Goal: Information Seeking & Learning: Check status

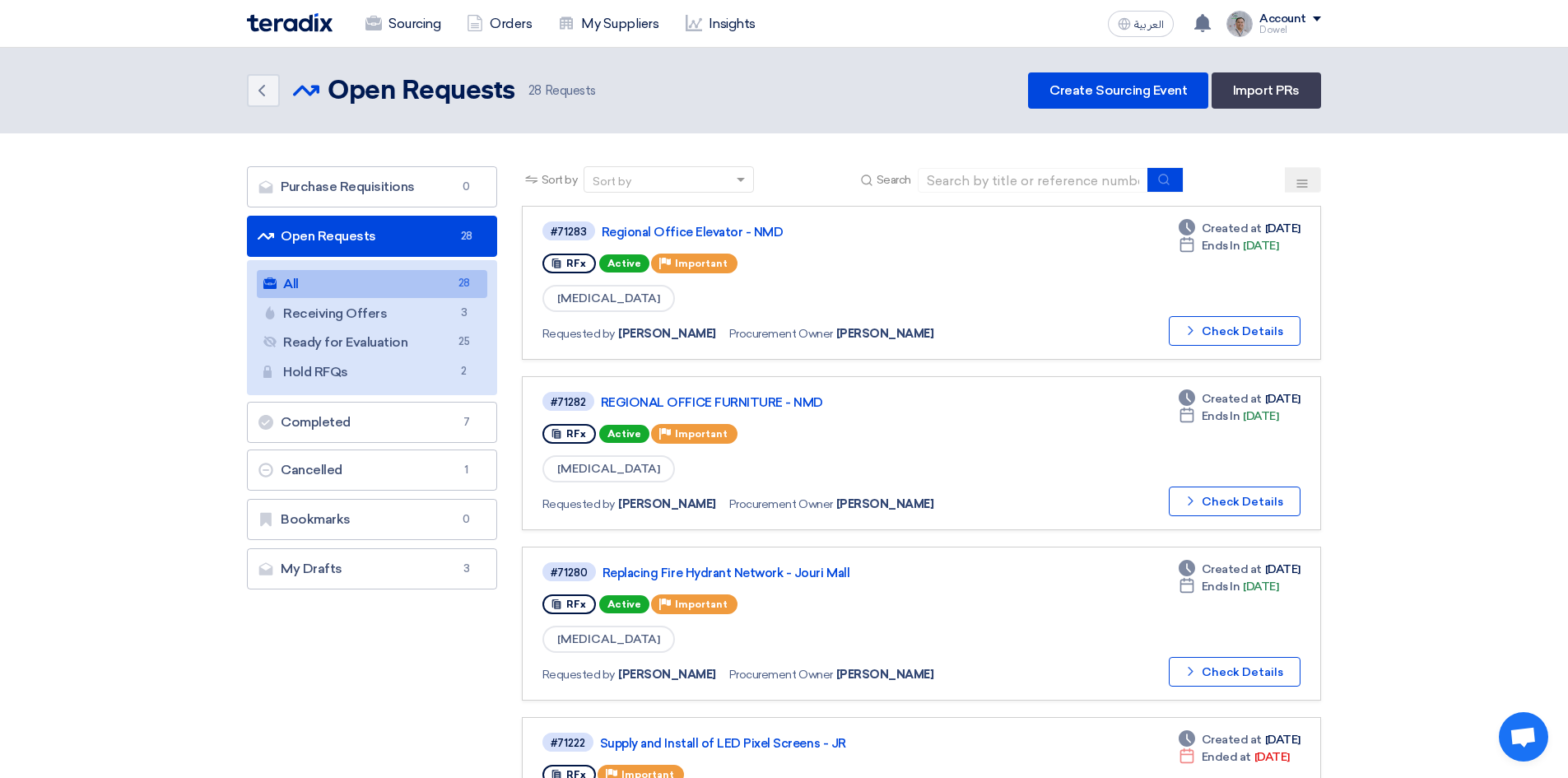
click at [399, 27] on link "Sourcing" at bounding box center [402, 24] width 101 height 36
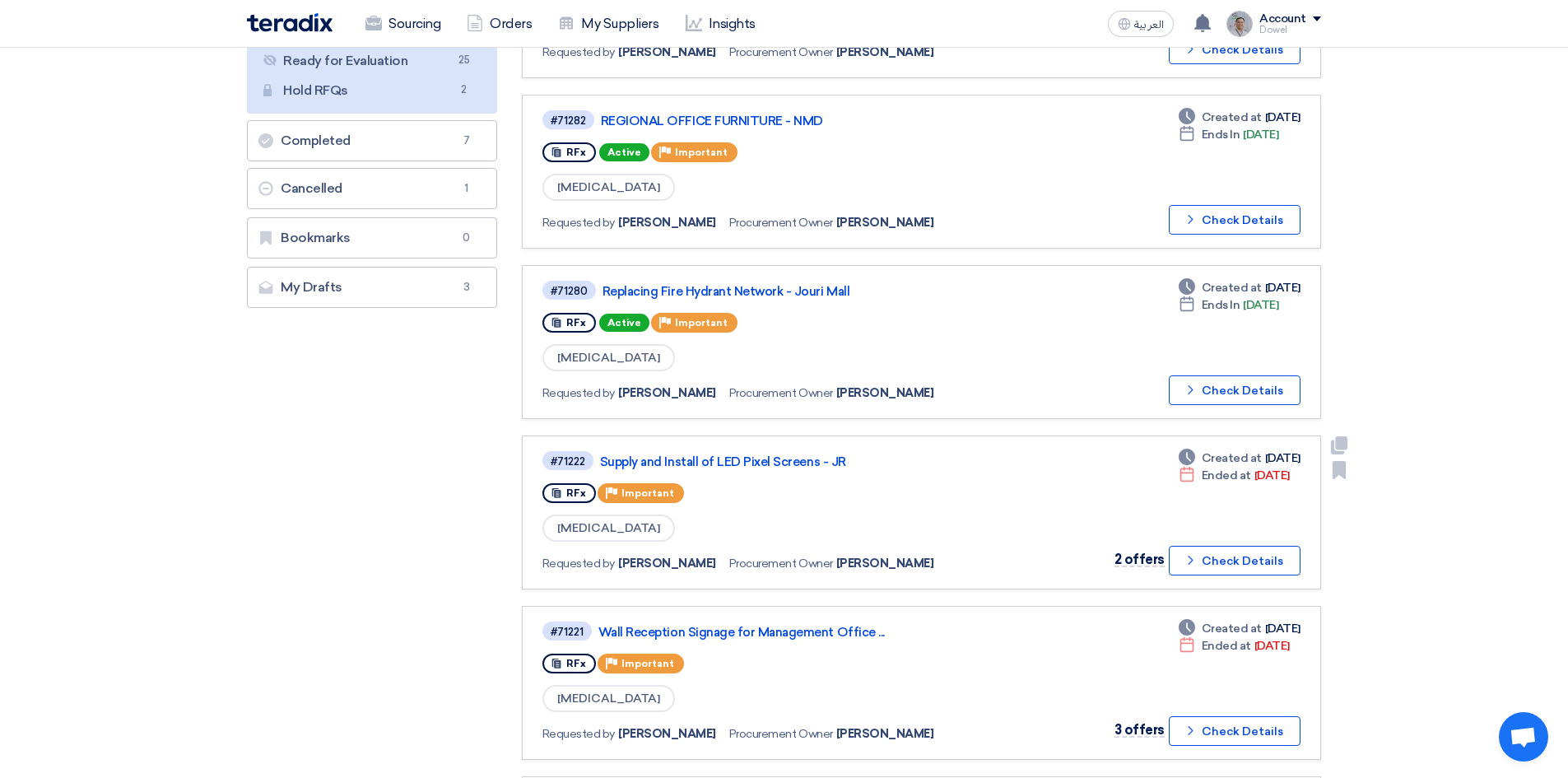
scroll to position [329, 0]
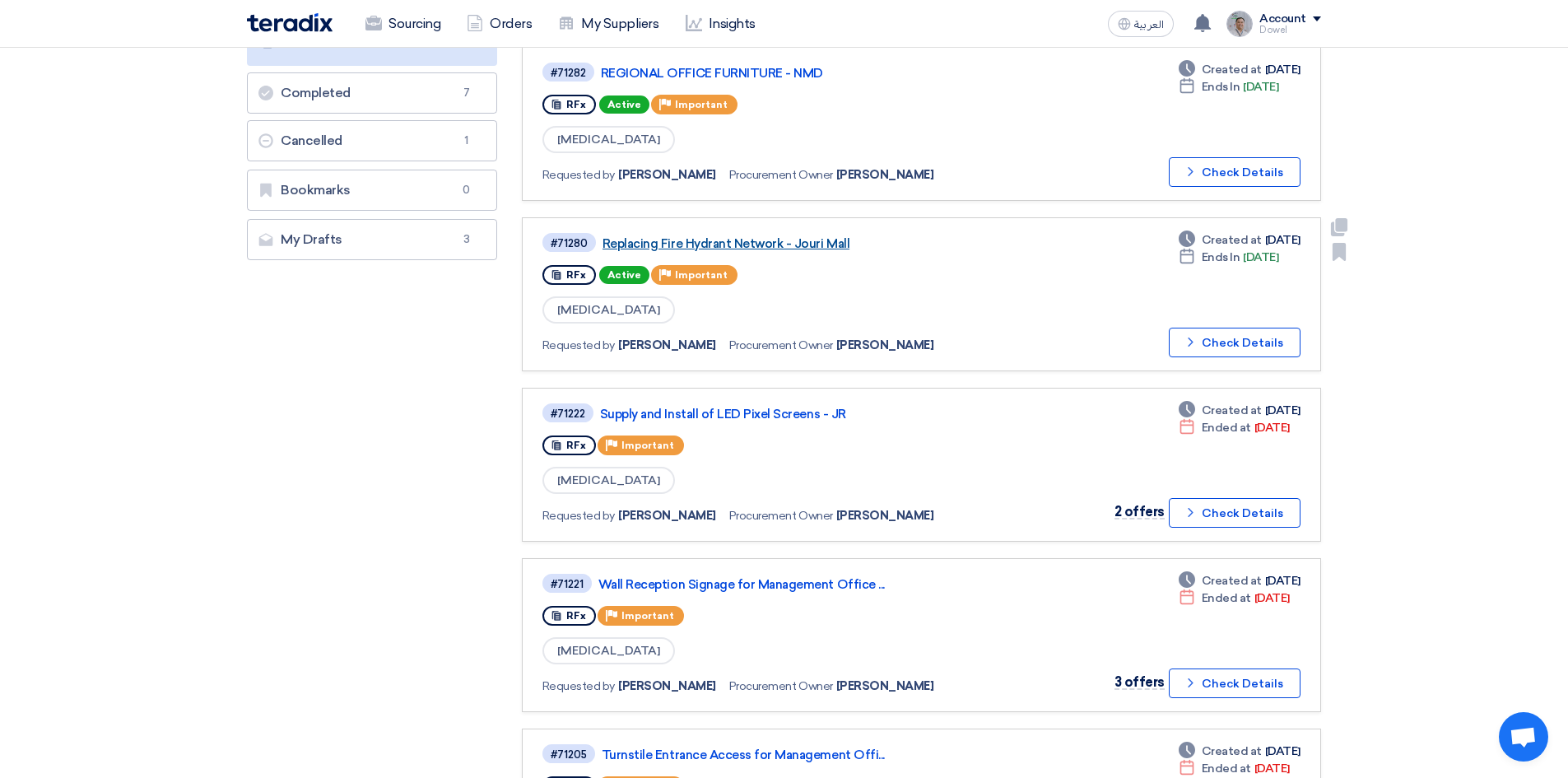
click at [754, 248] on link "Replacing Fire Hydrant Network - Jouri Mall" at bounding box center [808, 244] width 411 height 15
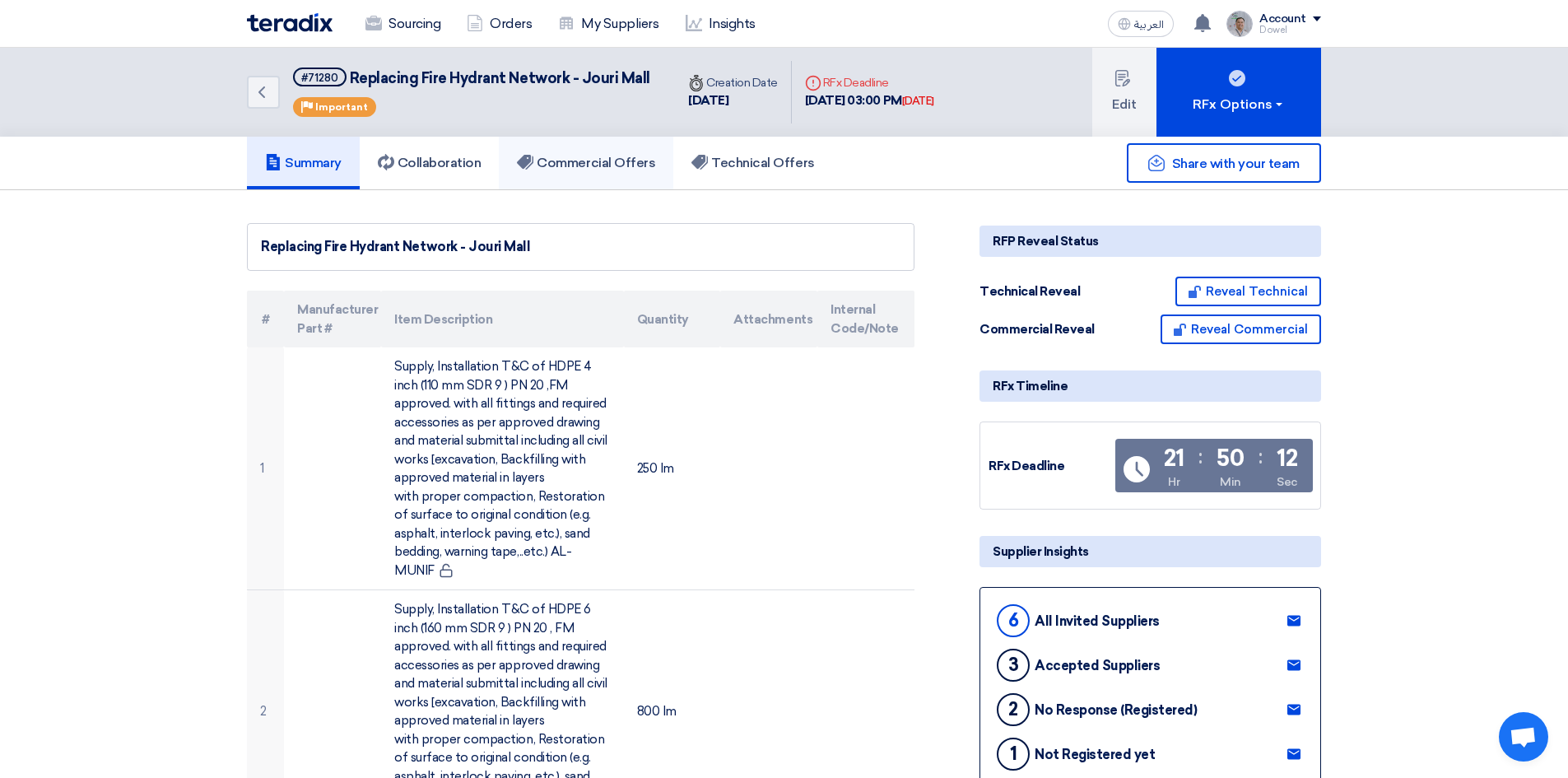
click at [600, 158] on h5 "Commercial Offers" at bounding box center [586, 163] width 138 height 16
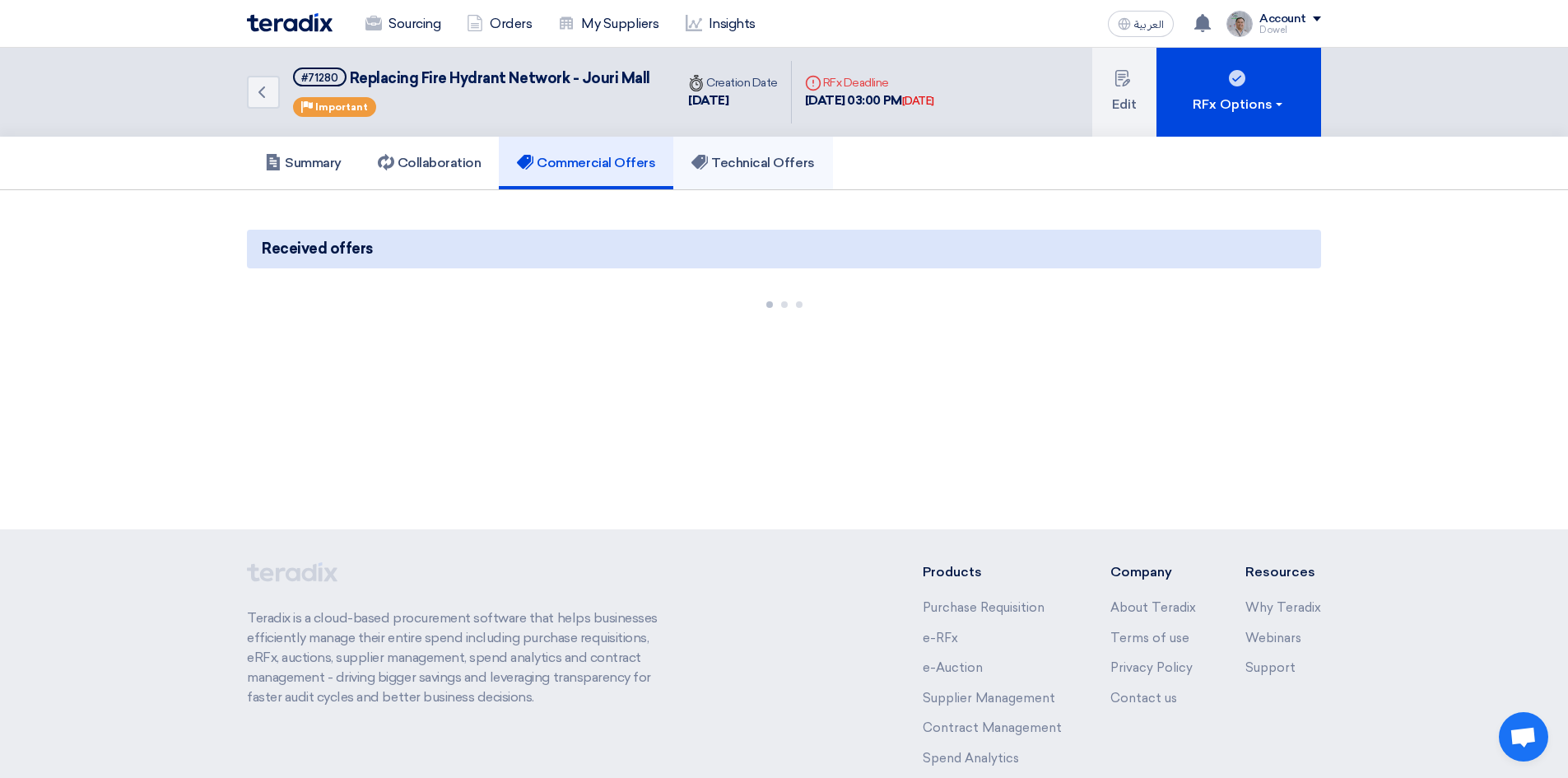
click at [781, 160] on h5 "Technical Offers" at bounding box center [753, 163] width 123 height 16
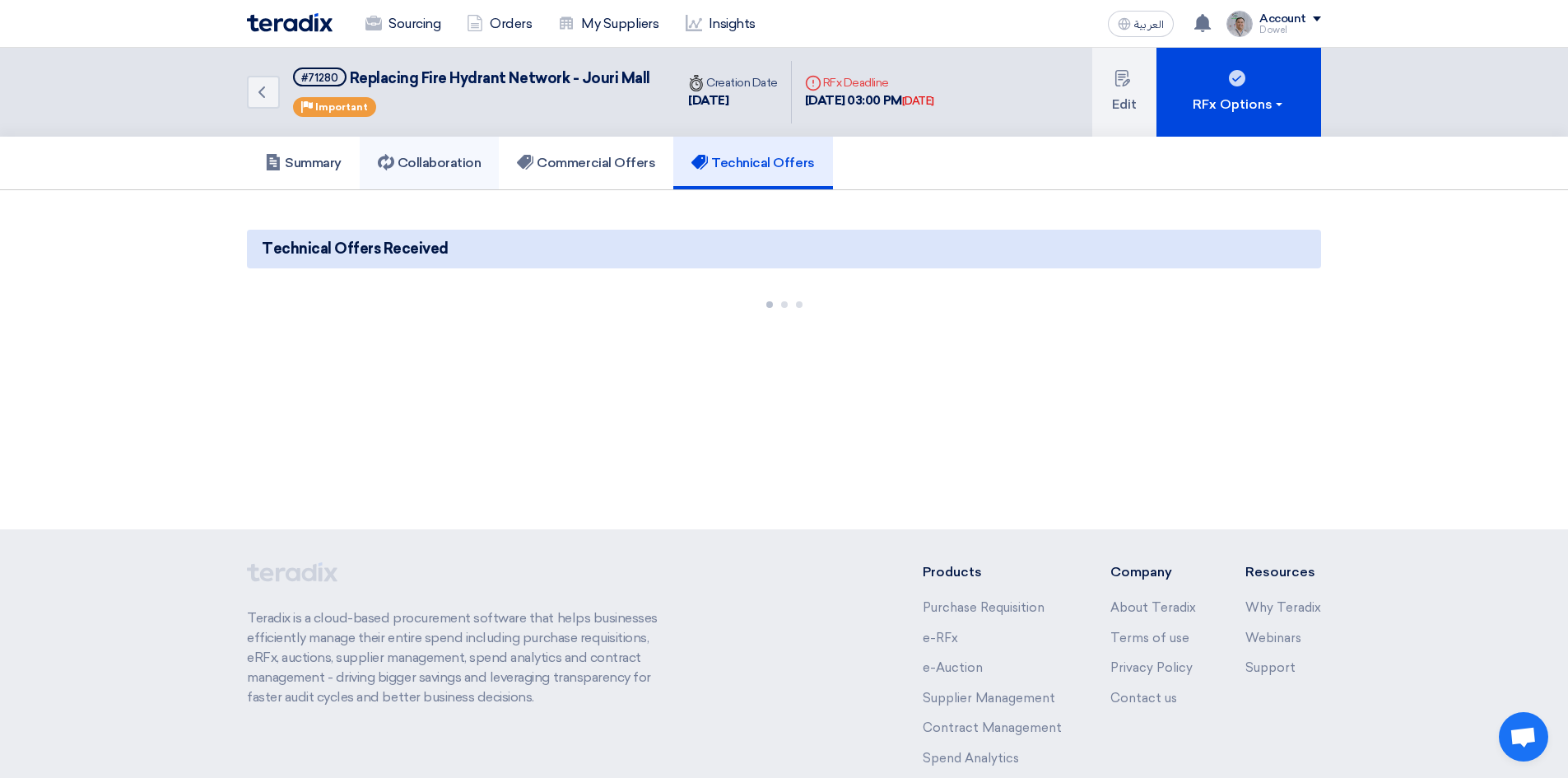
click at [443, 170] on h5 "Collaboration" at bounding box center [430, 163] width 104 height 16
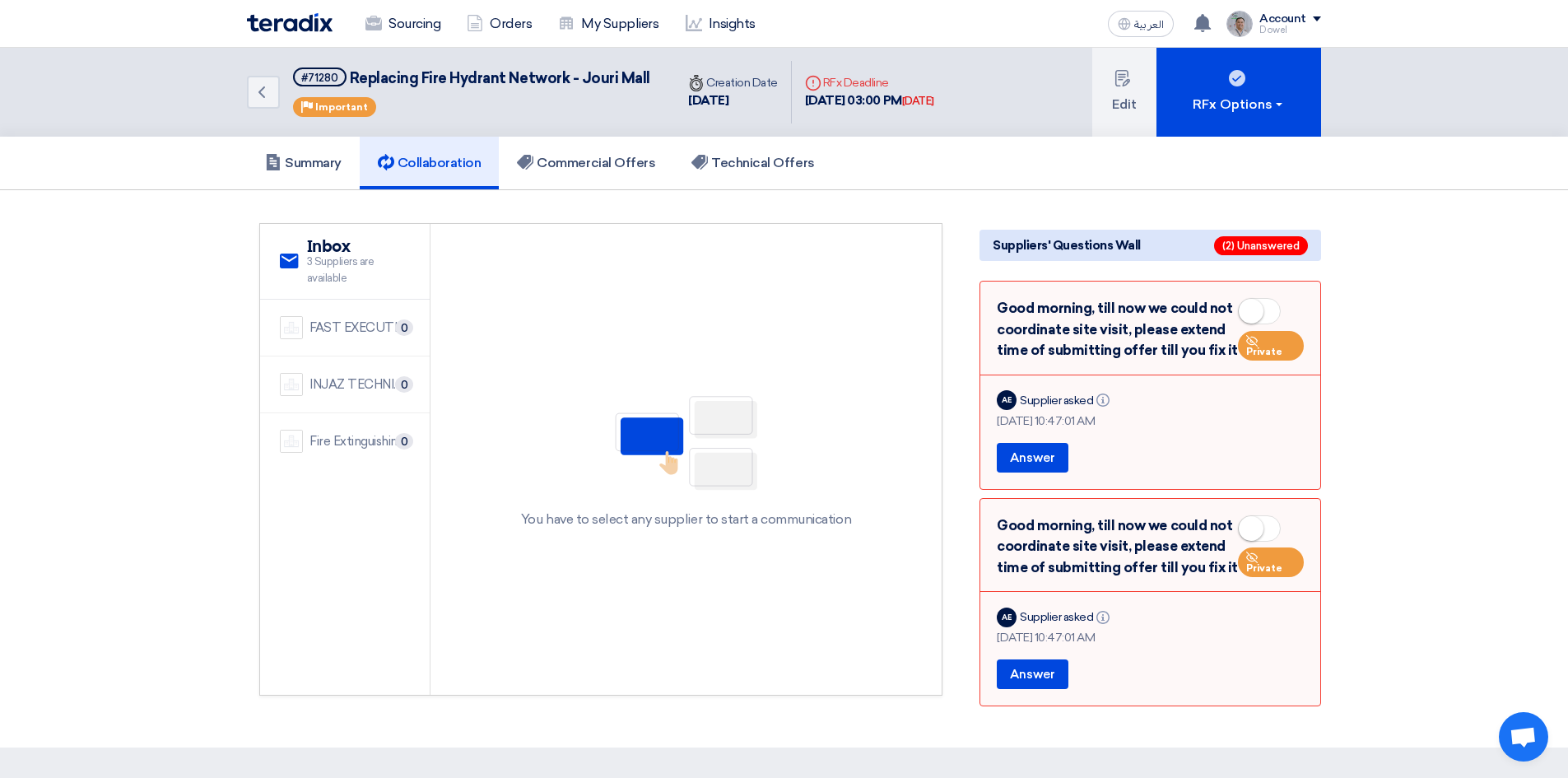
click at [1268, 310] on span at bounding box center [1259, 310] width 43 height 26
click at [1263, 523] on small at bounding box center [1250, 528] width 25 height 25
click at [298, 165] on h5 "Summary" at bounding box center [303, 163] width 76 height 16
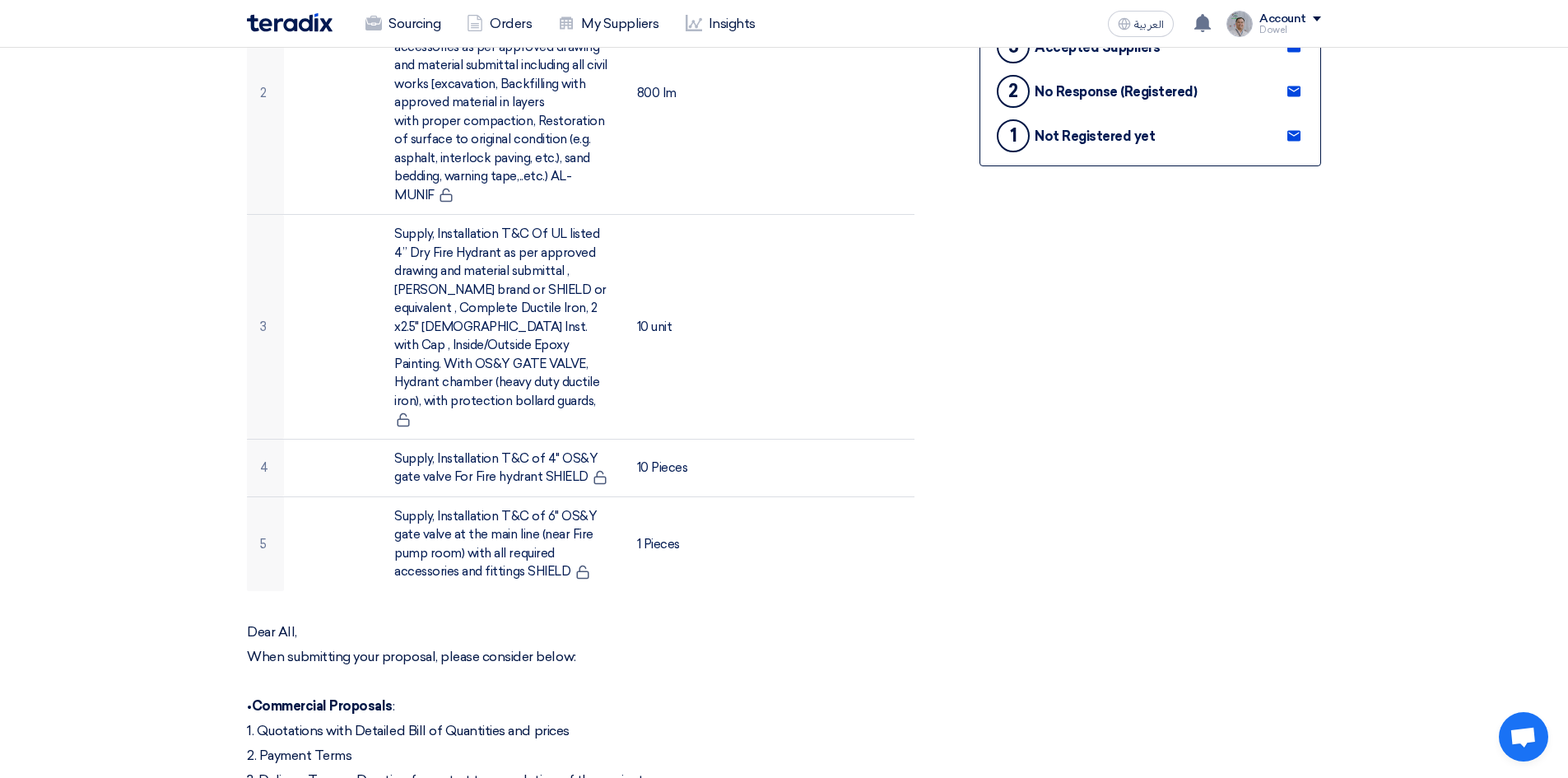
scroll to position [411, 0]
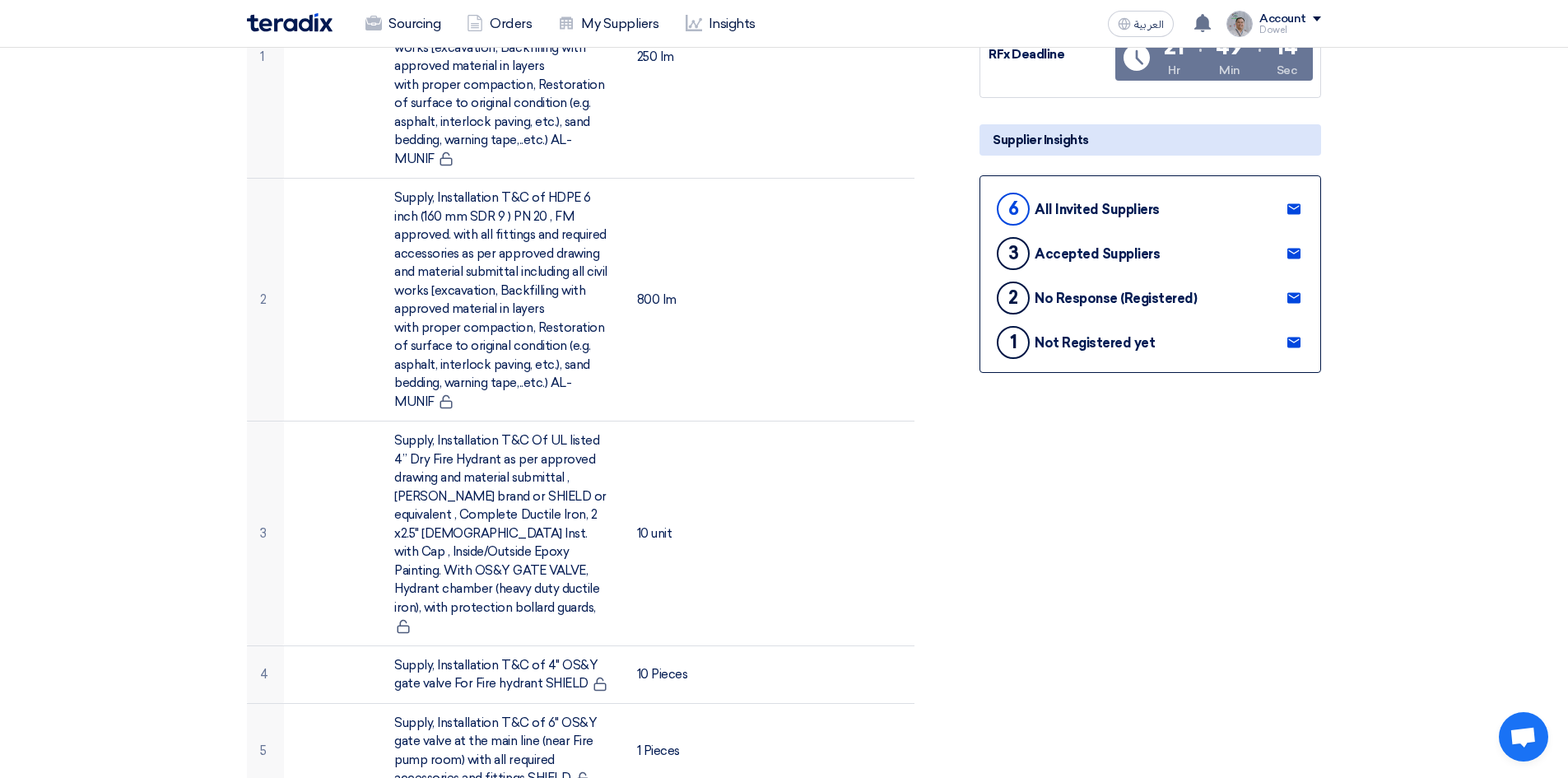
click at [1294, 206] on use at bounding box center [1294, 209] width 13 height 11
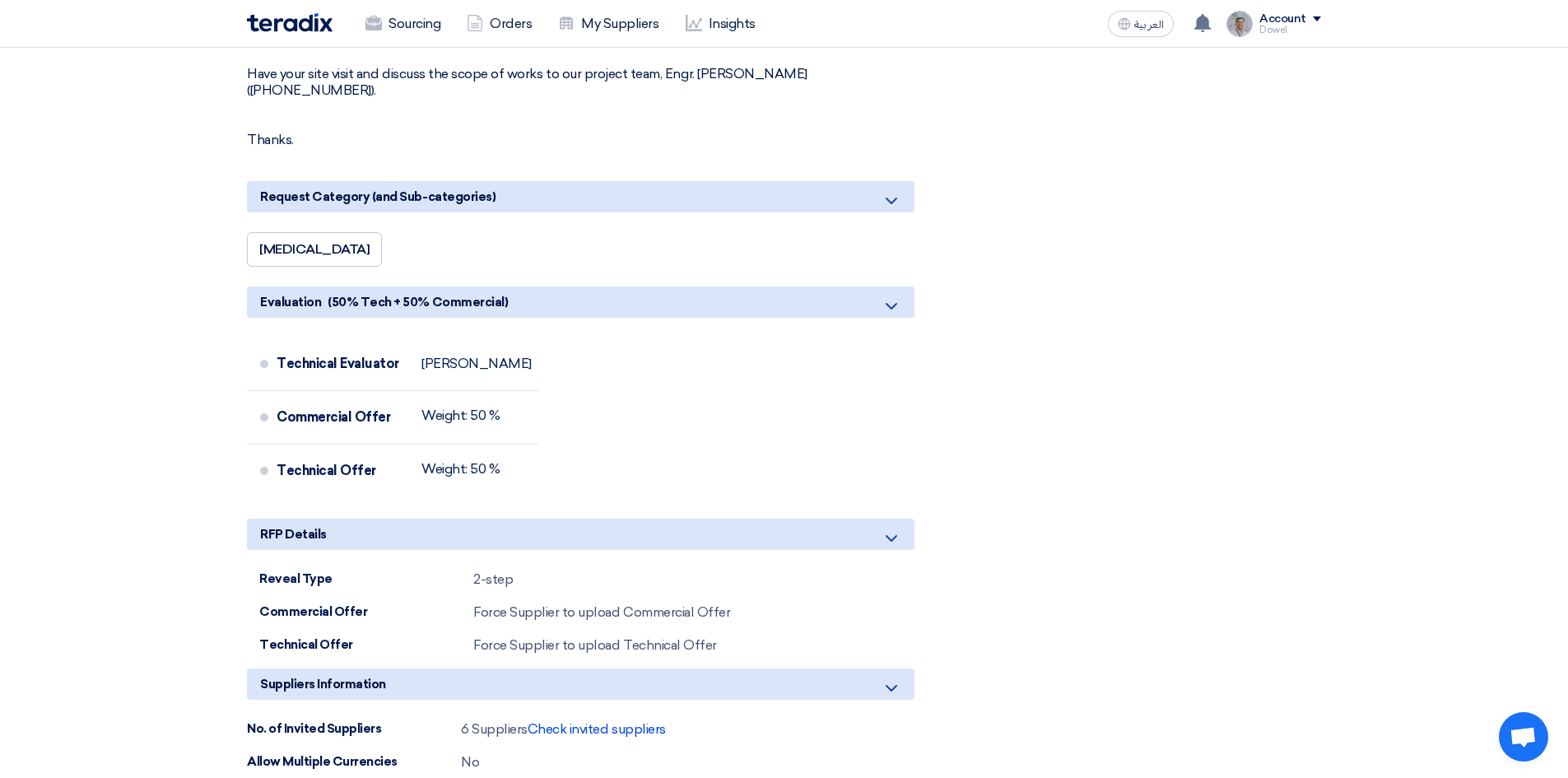
scroll to position [1729, 0]
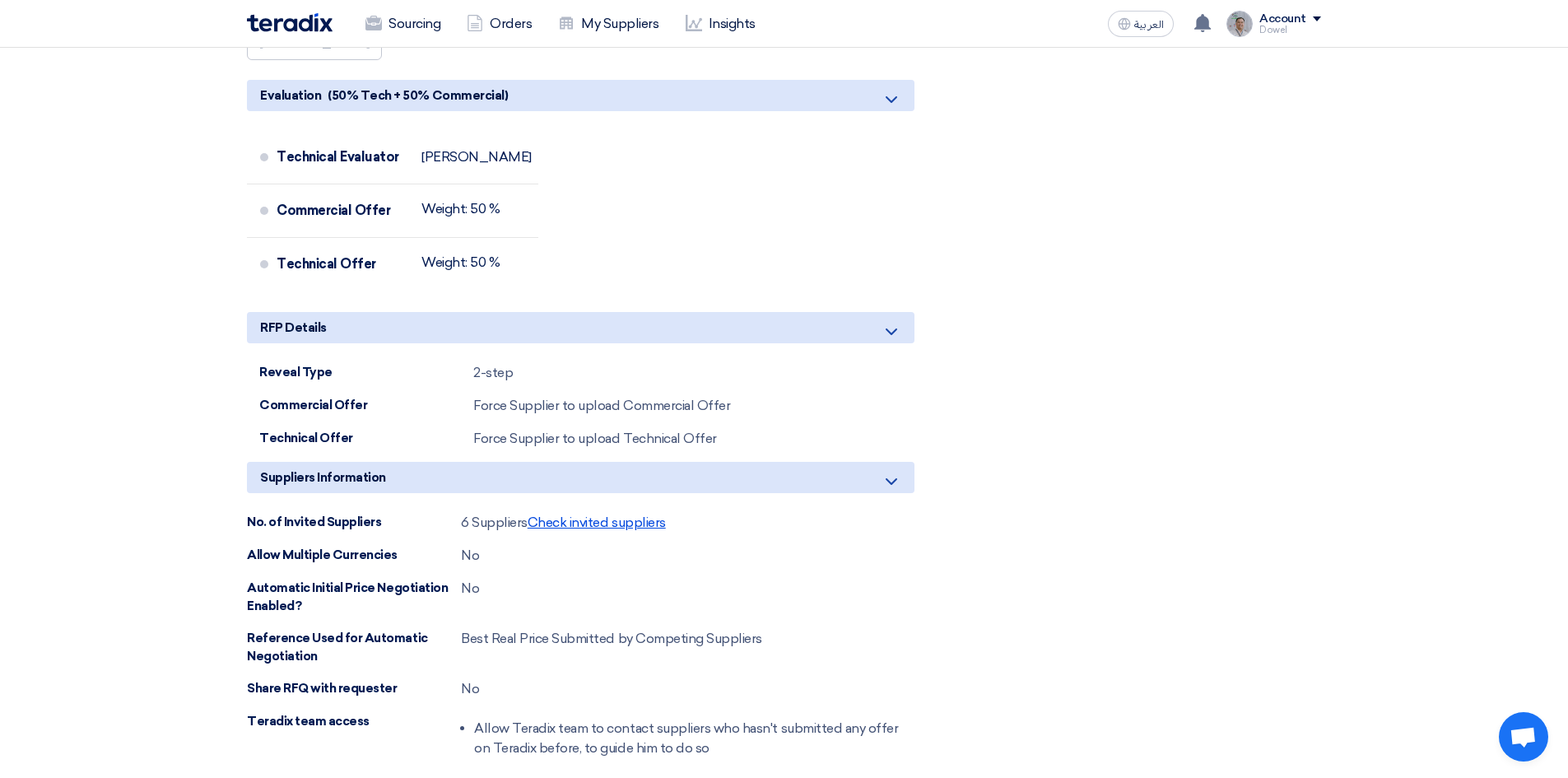
click at [606, 514] on span "Check invited suppliers" at bounding box center [597, 521] width 138 height 15
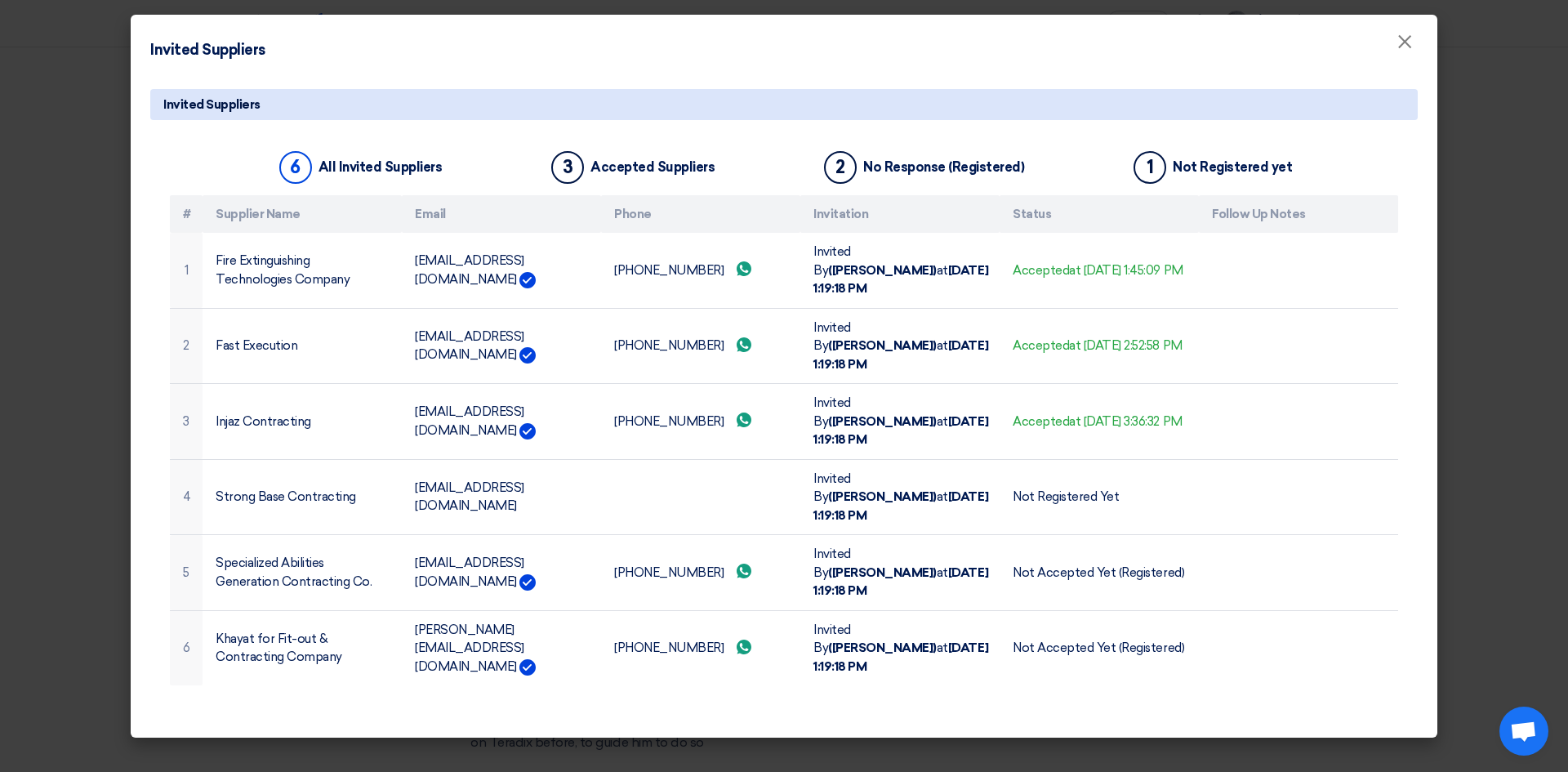
drag, startPoint x: 61, startPoint y: 347, endPoint x: 65, endPoint y: 358, distance: 11.7
click at [62, 348] on modal-container "Invited Suppliers × Invited Suppliers 6 All Invited Suppliers 3 Accepted Suppli…" at bounding box center [784, 386] width 1568 height 772
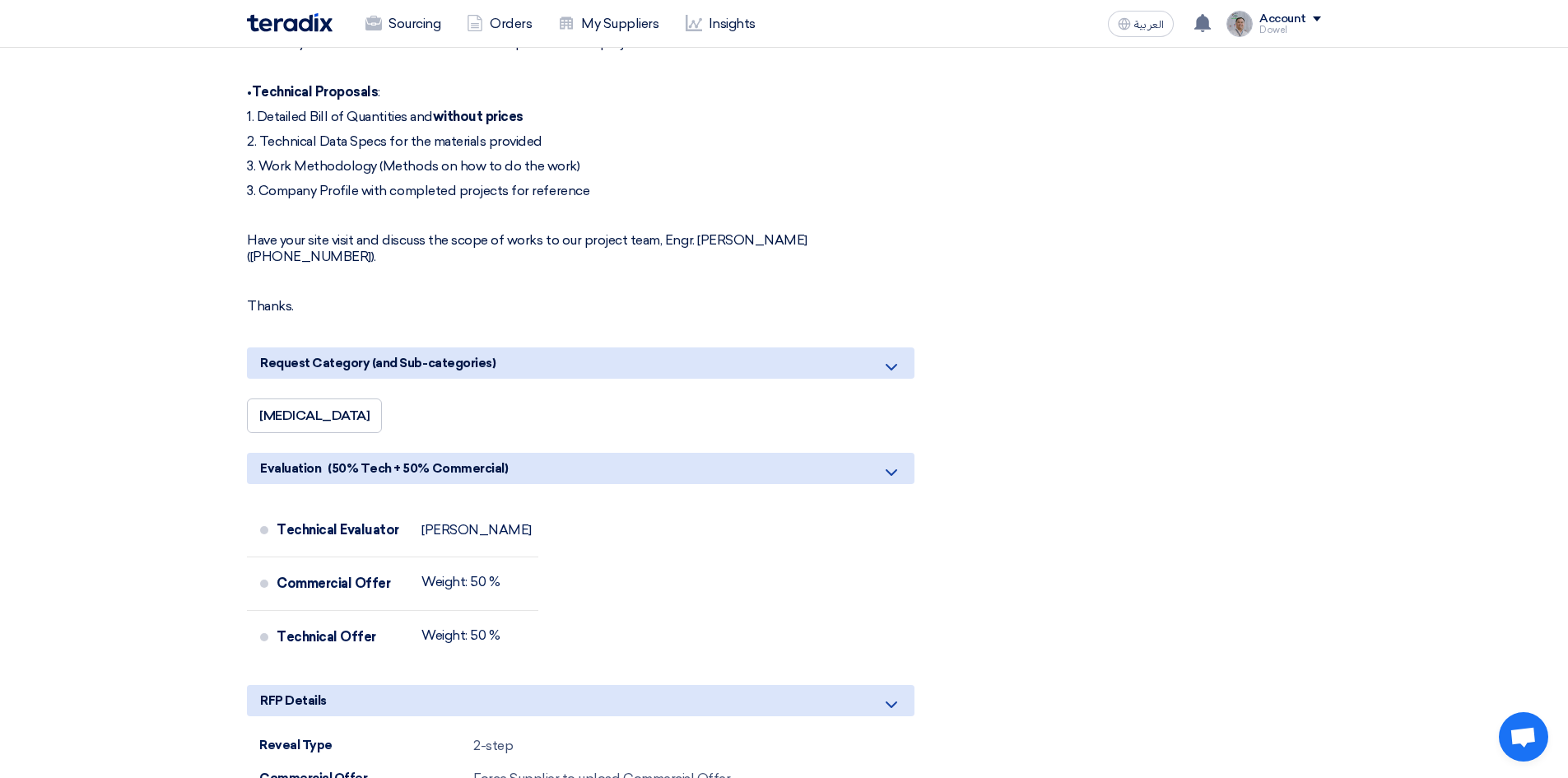
scroll to position [1481, 0]
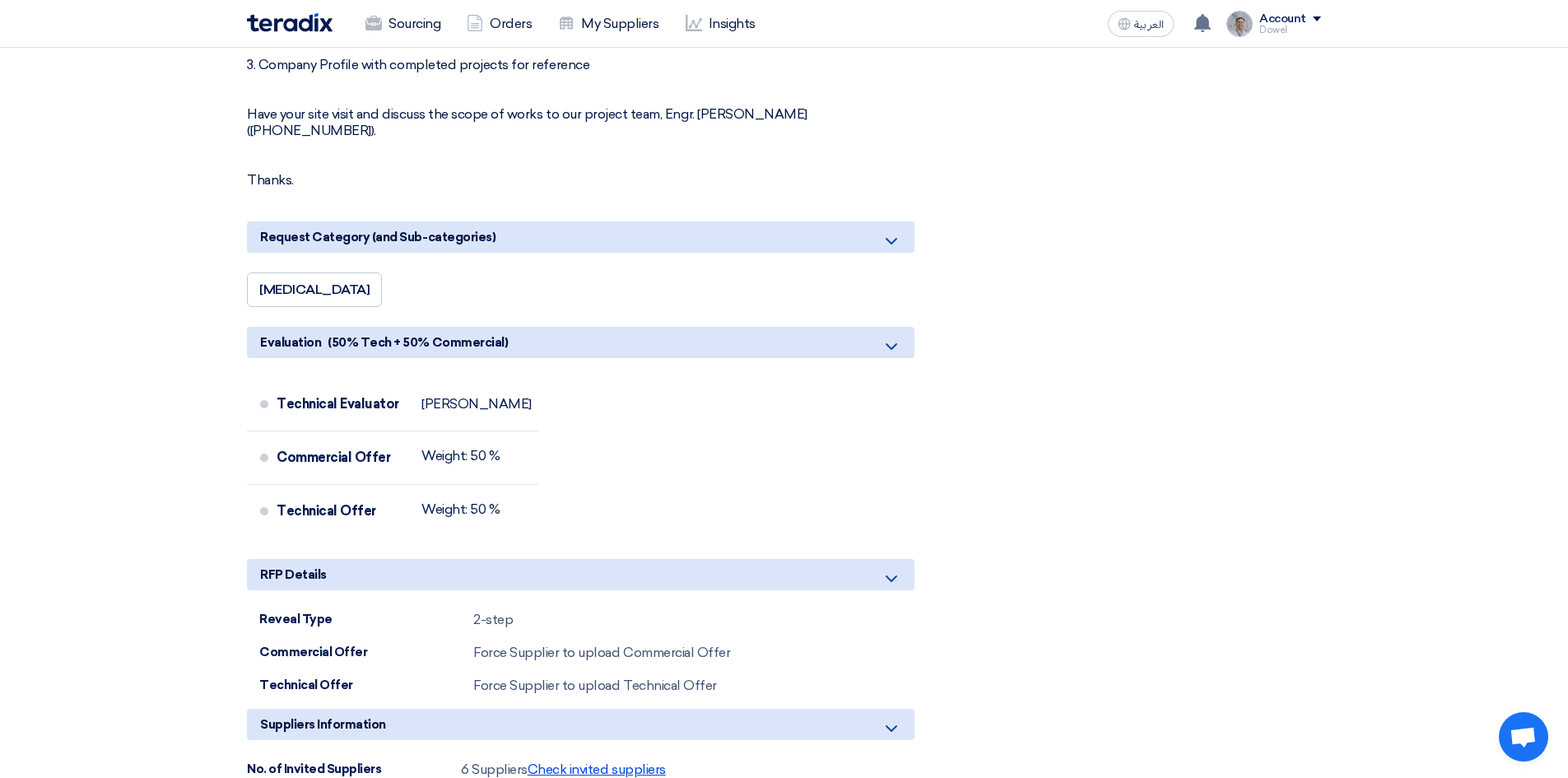
click at [608, 762] on span "Check invited suppliers" at bounding box center [597, 769] width 138 height 15
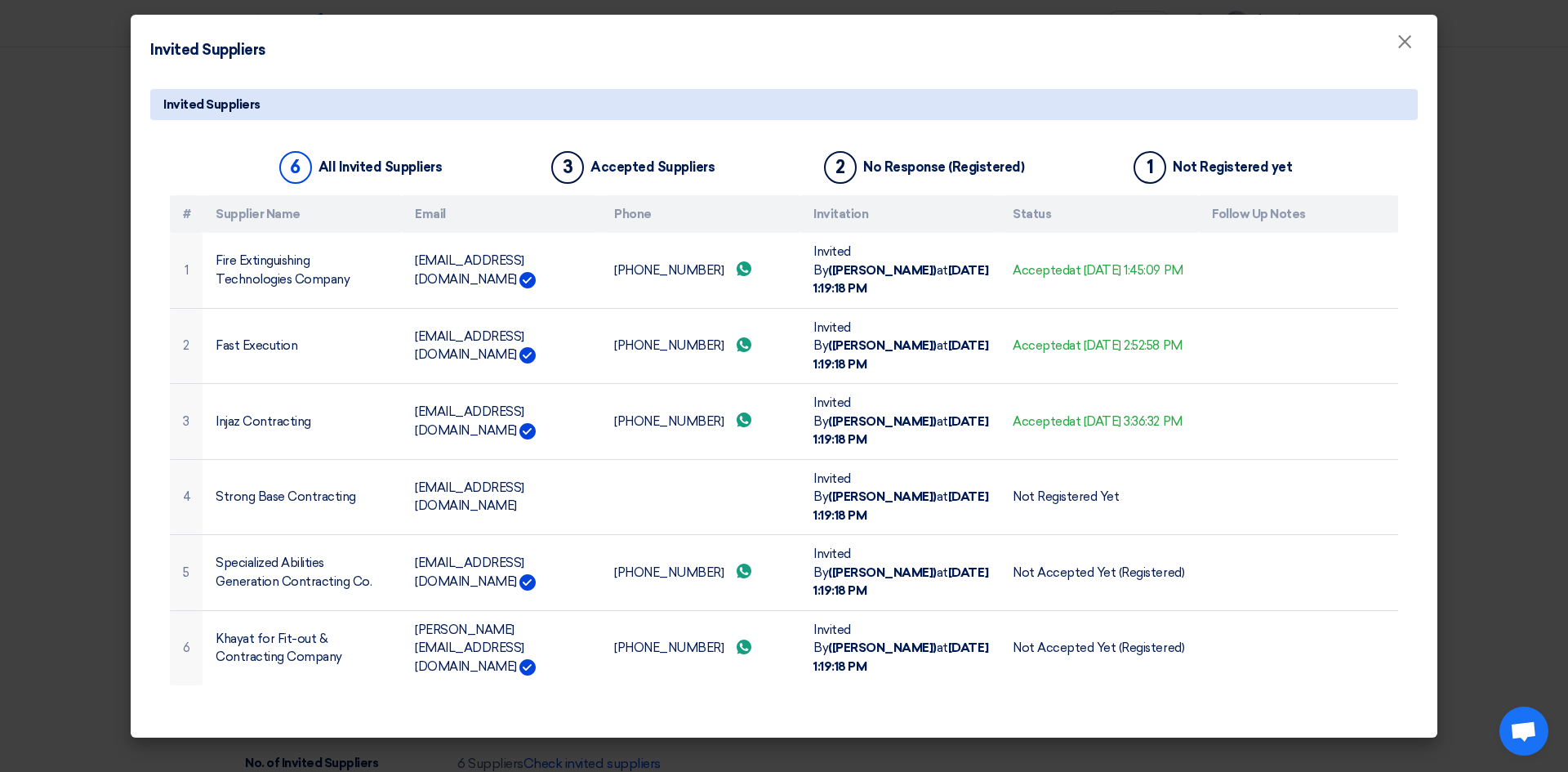
click at [57, 439] on modal-container "Invited Suppliers × Invited Suppliers 6 All Invited Suppliers 3 Accepted Suppli…" at bounding box center [784, 386] width 1568 height 772
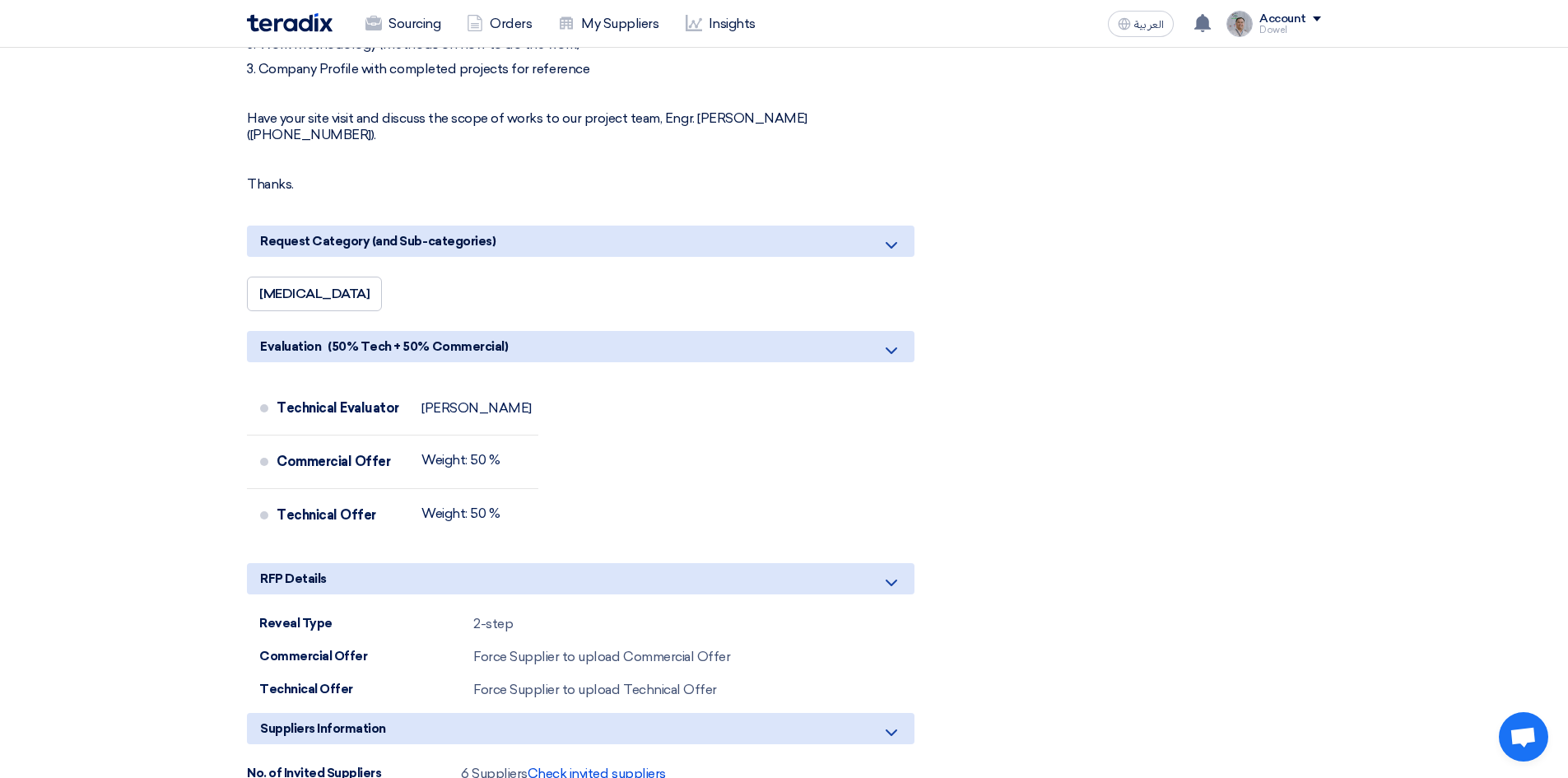
scroll to position [1811, 0]
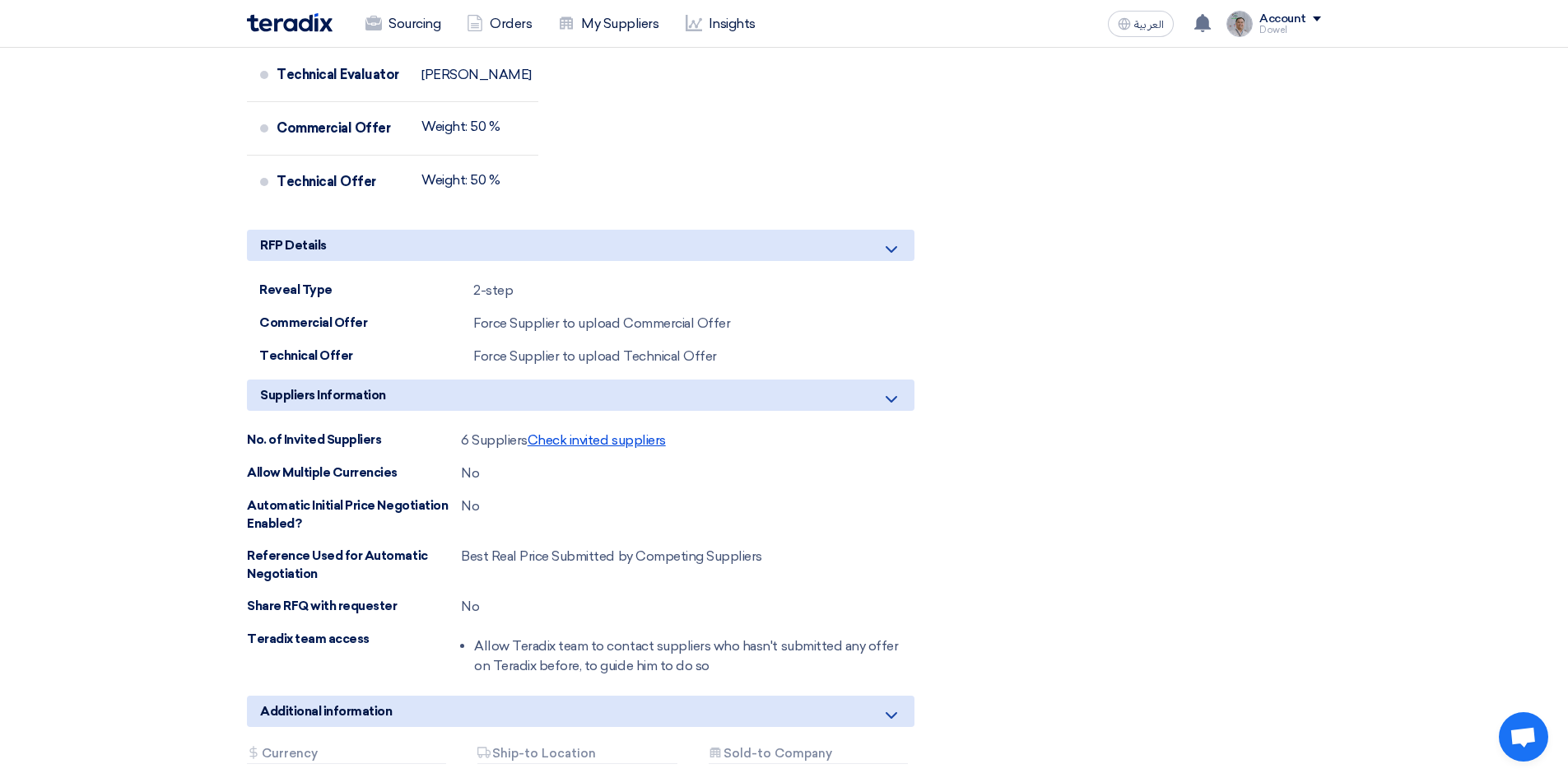
click at [581, 432] on span "Check invited suppliers" at bounding box center [597, 440] width 138 height 15
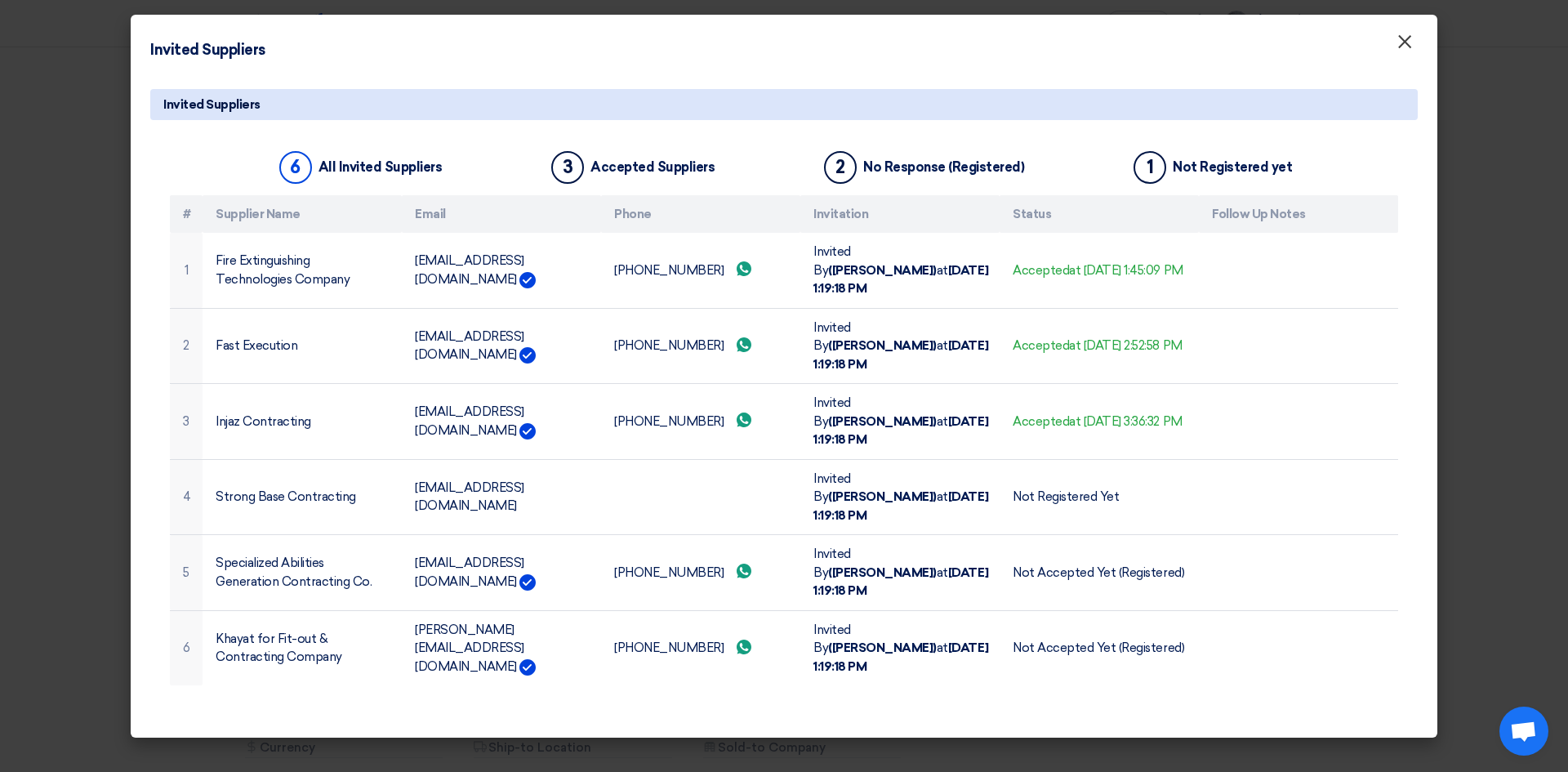
drag, startPoint x: 1396, startPoint y: 50, endPoint x: 1346, endPoint y: 75, distance: 55.9
click at [1397, 51] on span "×" at bounding box center [1405, 46] width 16 height 33
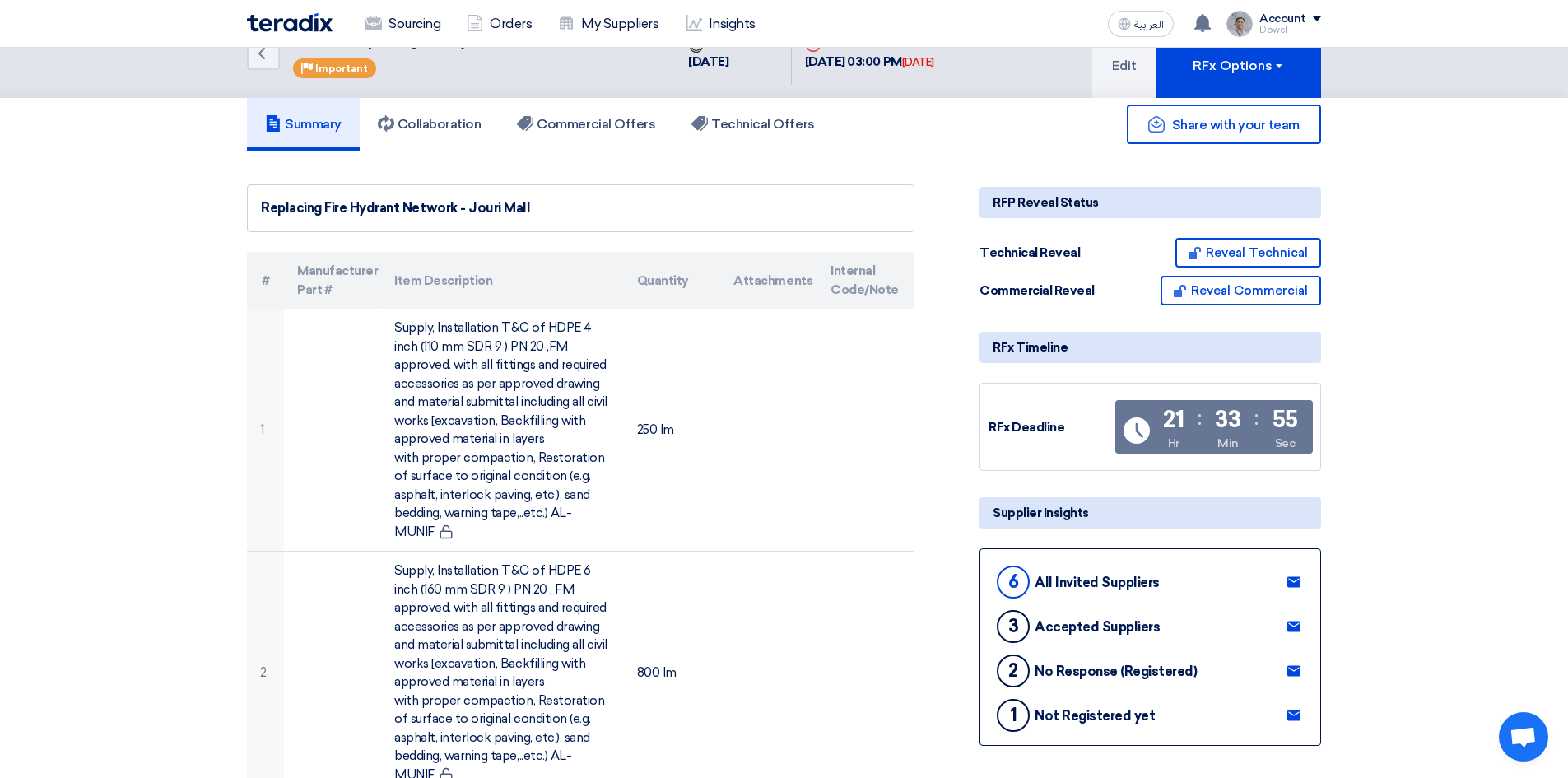
scroll to position [0, 0]
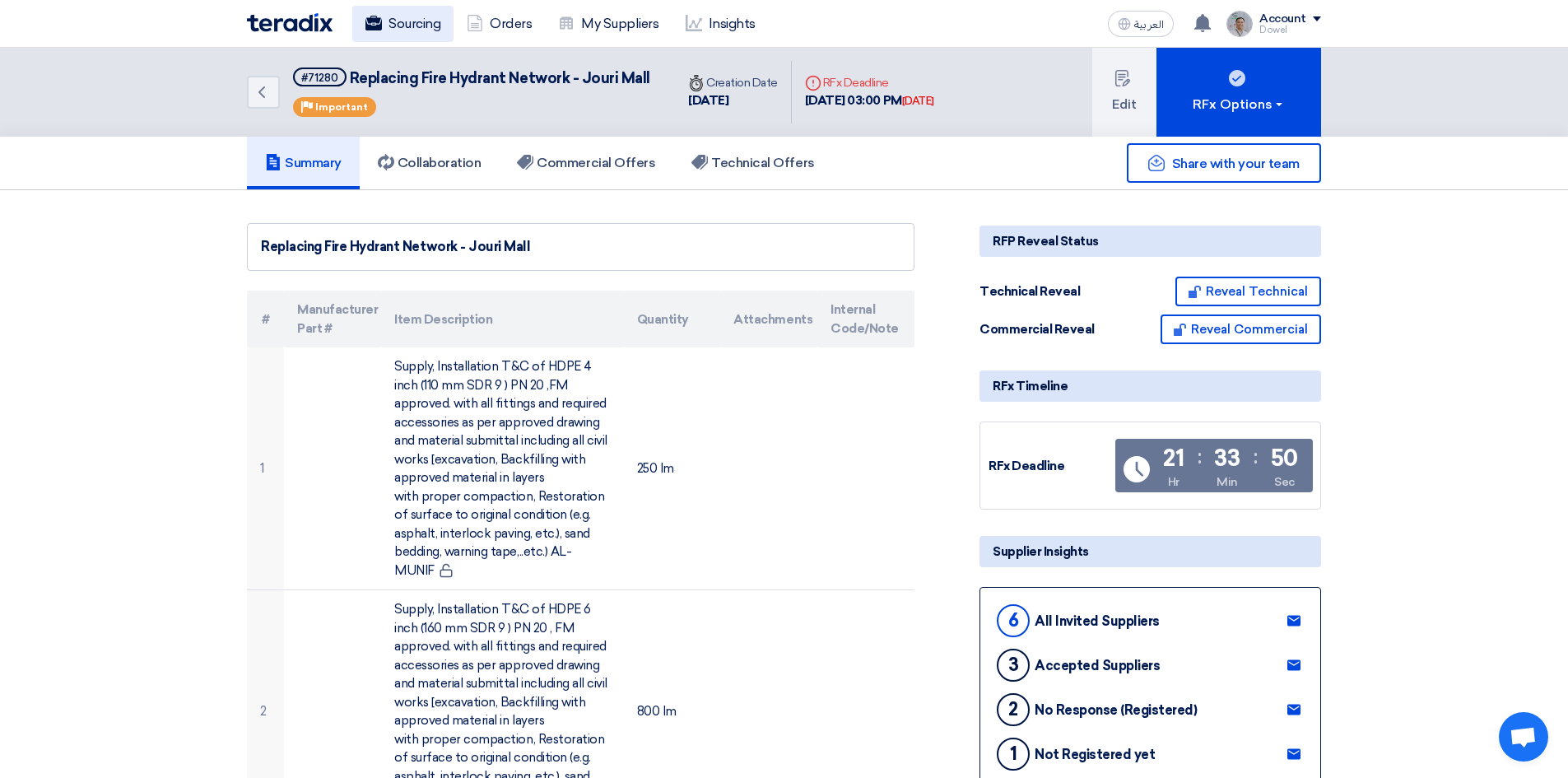
click at [401, 32] on link "Sourcing" at bounding box center [402, 24] width 101 height 36
